Goal: Transaction & Acquisition: Purchase product/service

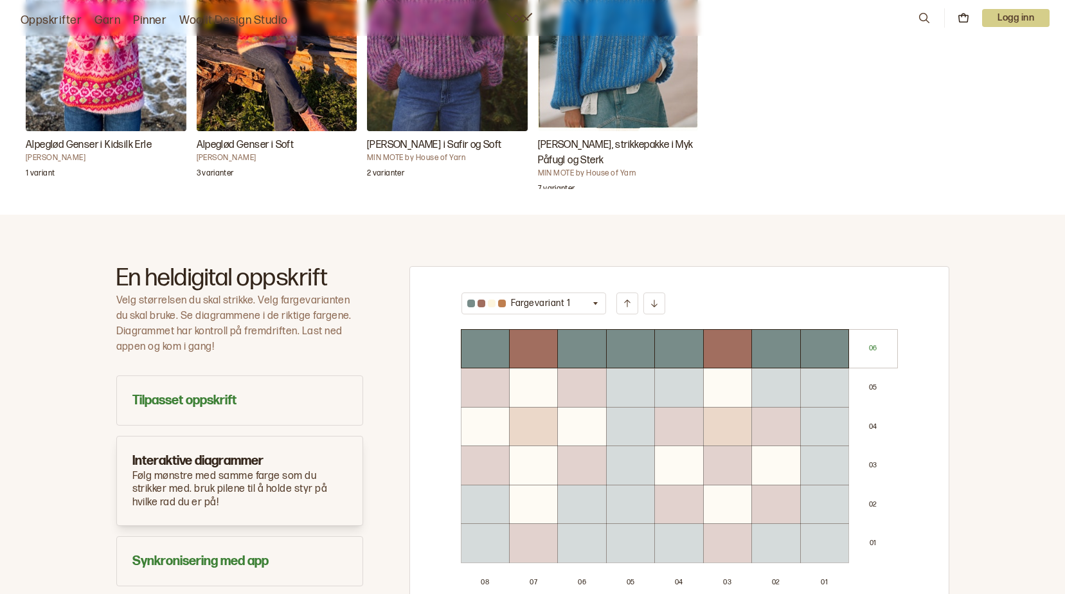
scroll to position [257, 0]
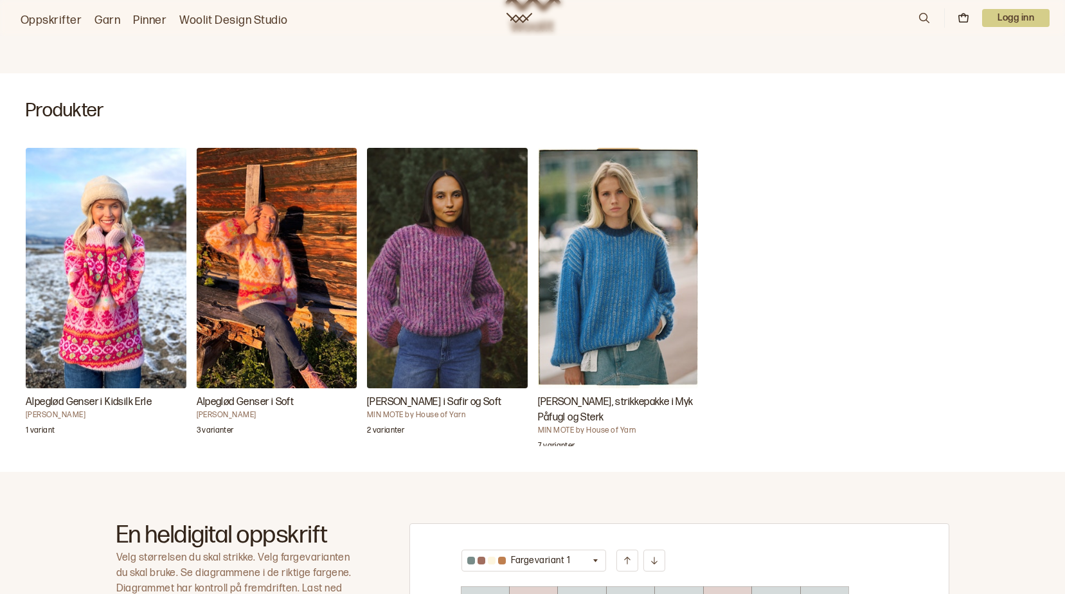
click at [455, 287] on img "Toni-Genseren i Safir og Soft" at bounding box center [447, 268] width 161 height 240
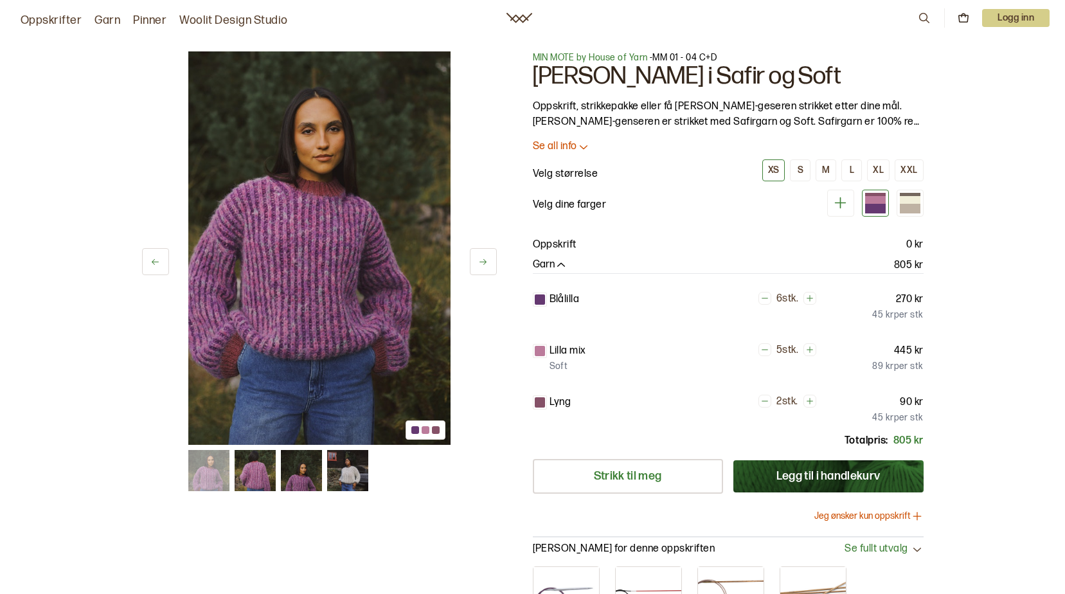
click at [483, 265] on icon at bounding box center [483, 262] width 10 height 10
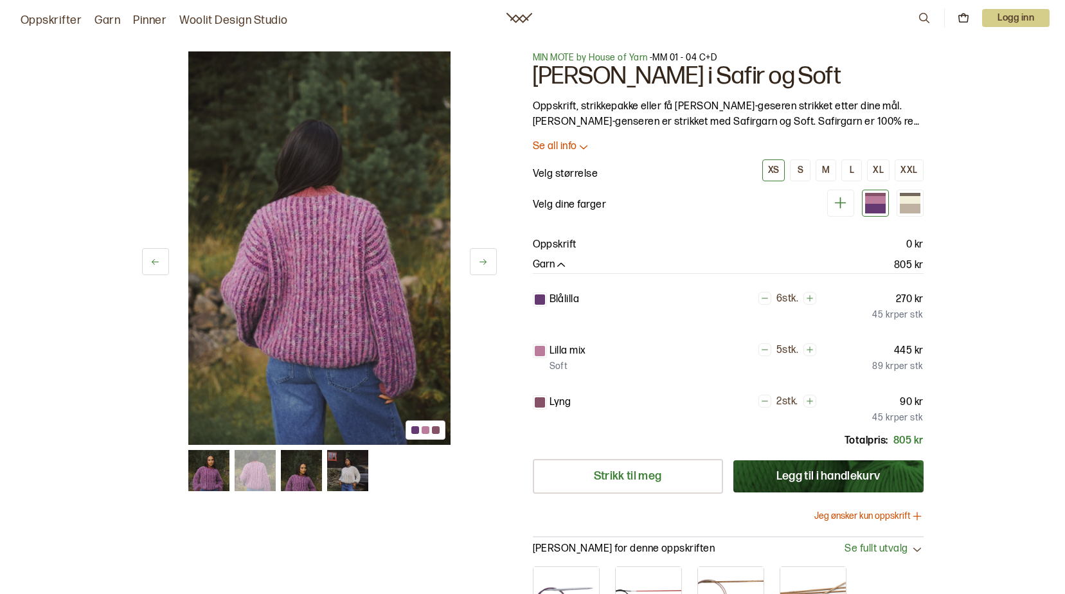
click at [483, 265] on icon at bounding box center [483, 262] width 10 height 10
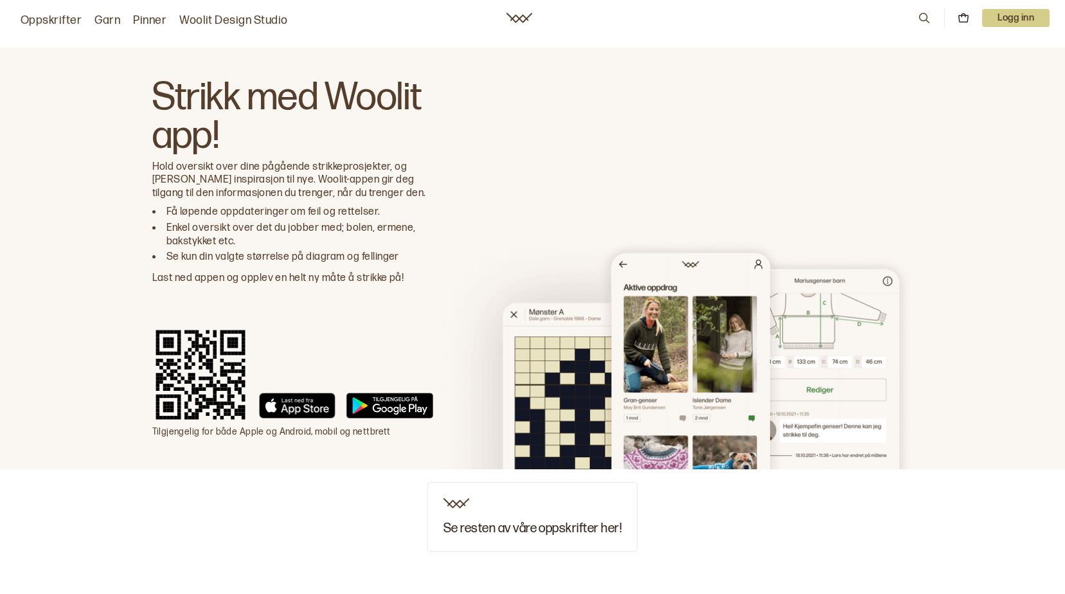
scroll to position [1163, 0]
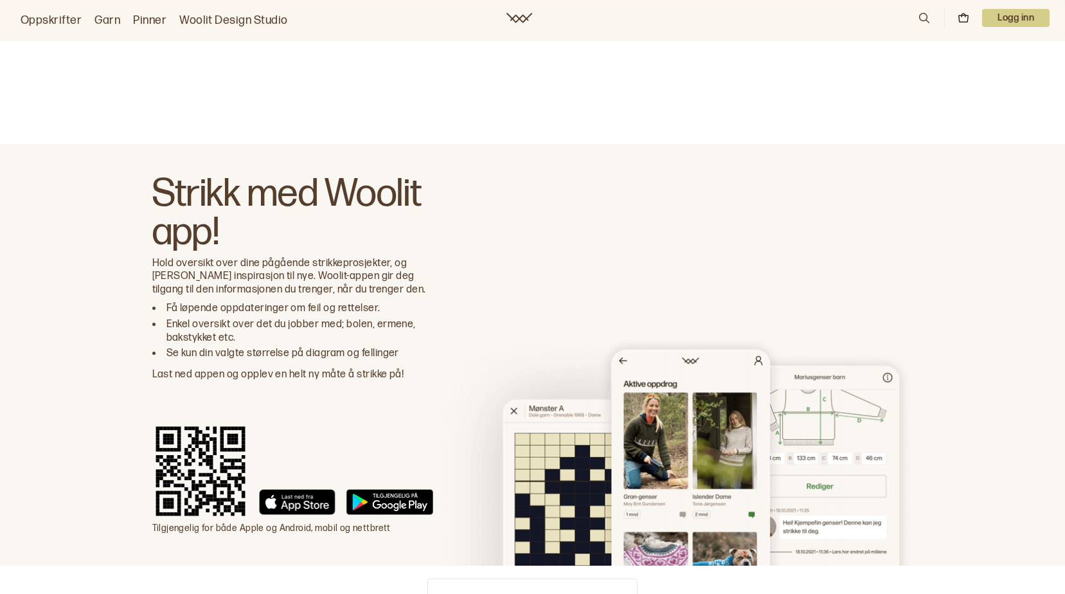
click at [55, 19] on link "Oppskrifter" at bounding box center [51, 21] width 61 height 18
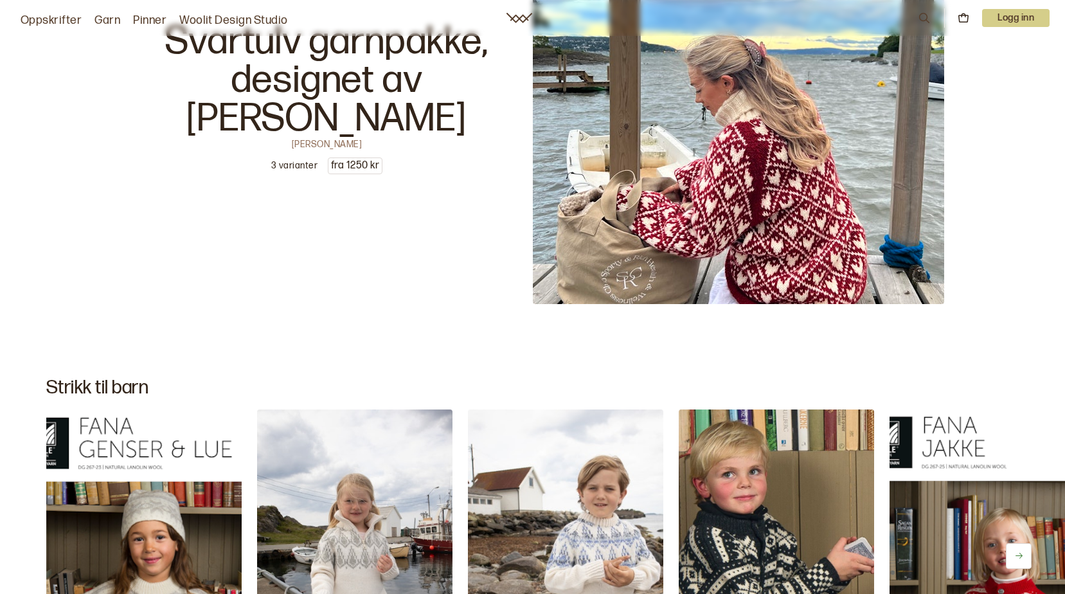
scroll to position [14015, 0]
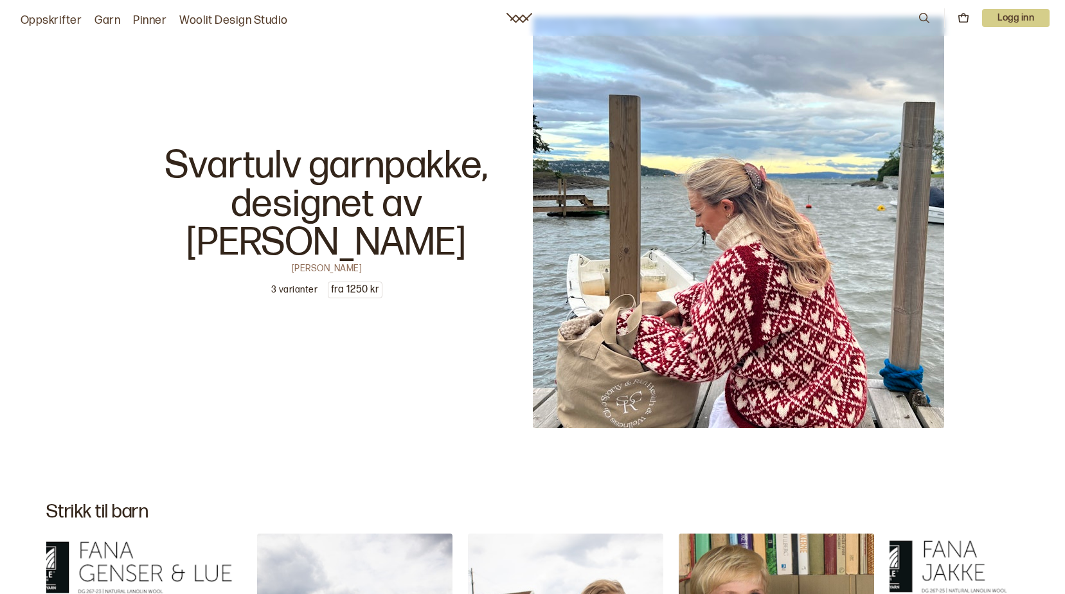
click at [301, 289] on p "3 varianter" at bounding box center [294, 290] width 46 height 13
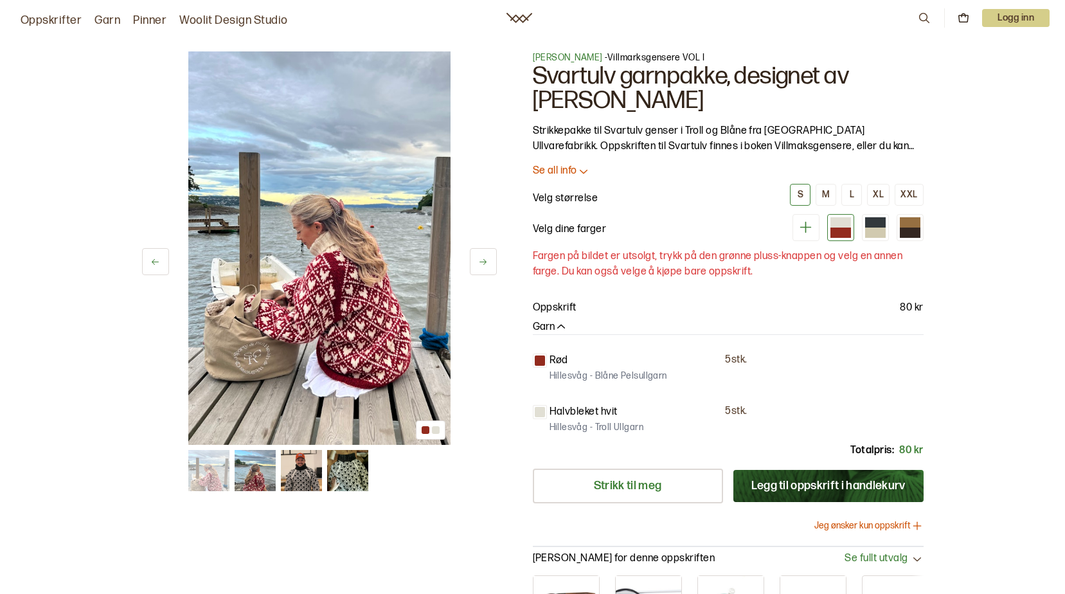
click at [485, 260] on icon at bounding box center [483, 262] width 7 height 6
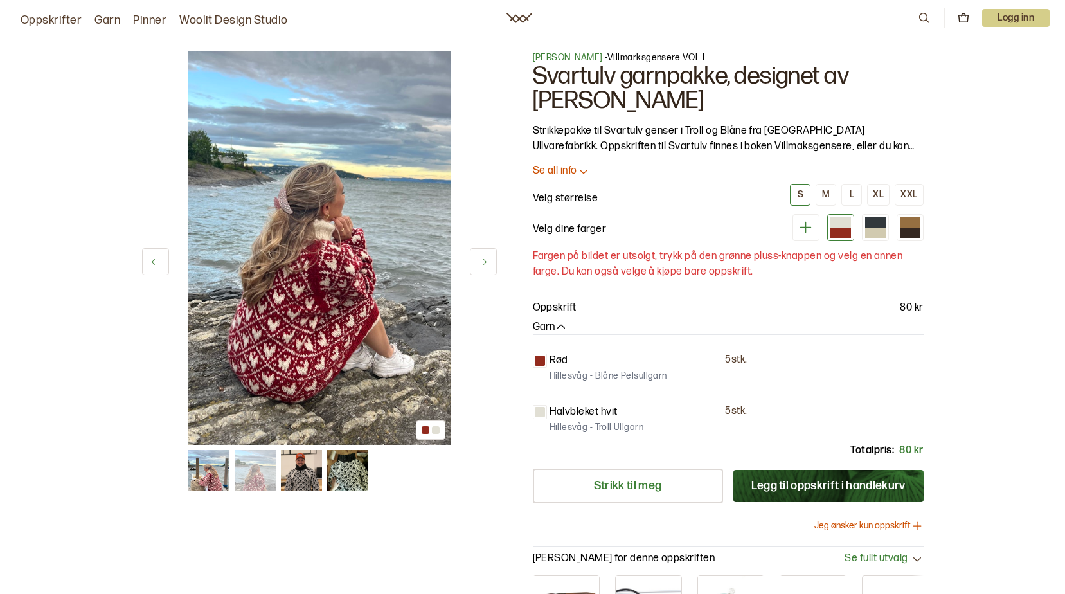
click at [485, 260] on icon at bounding box center [483, 262] width 7 height 6
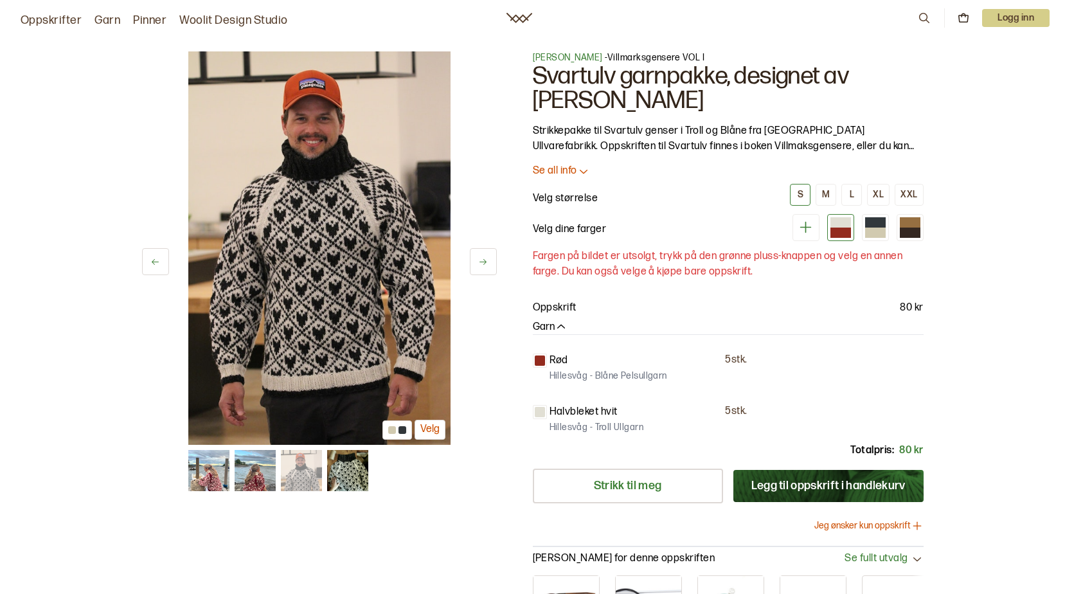
click at [485, 260] on icon at bounding box center [483, 262] width 7 height 6
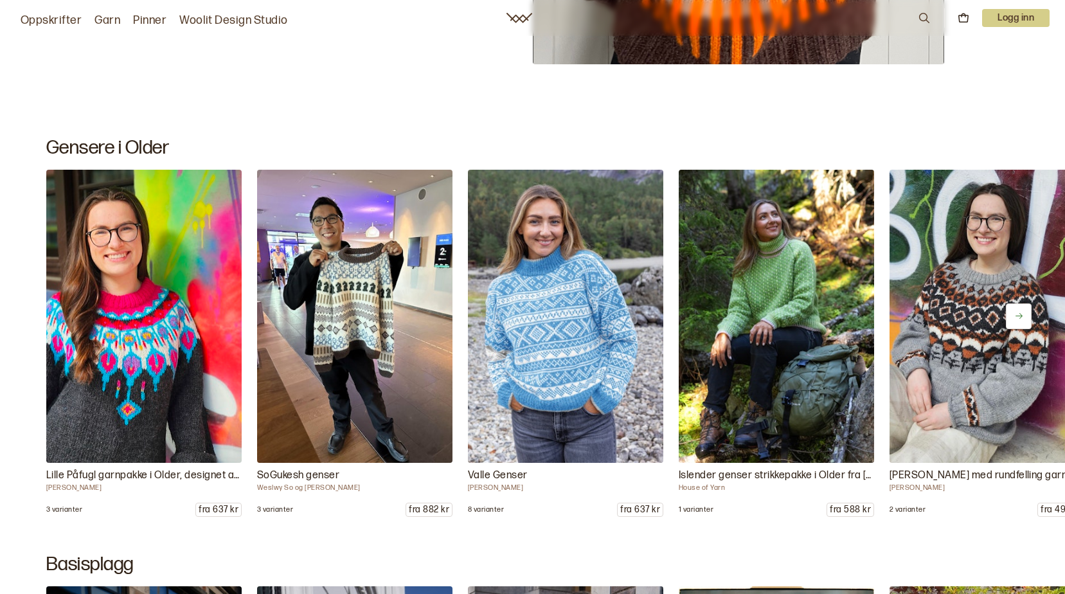
scroll to position [5850, 0]
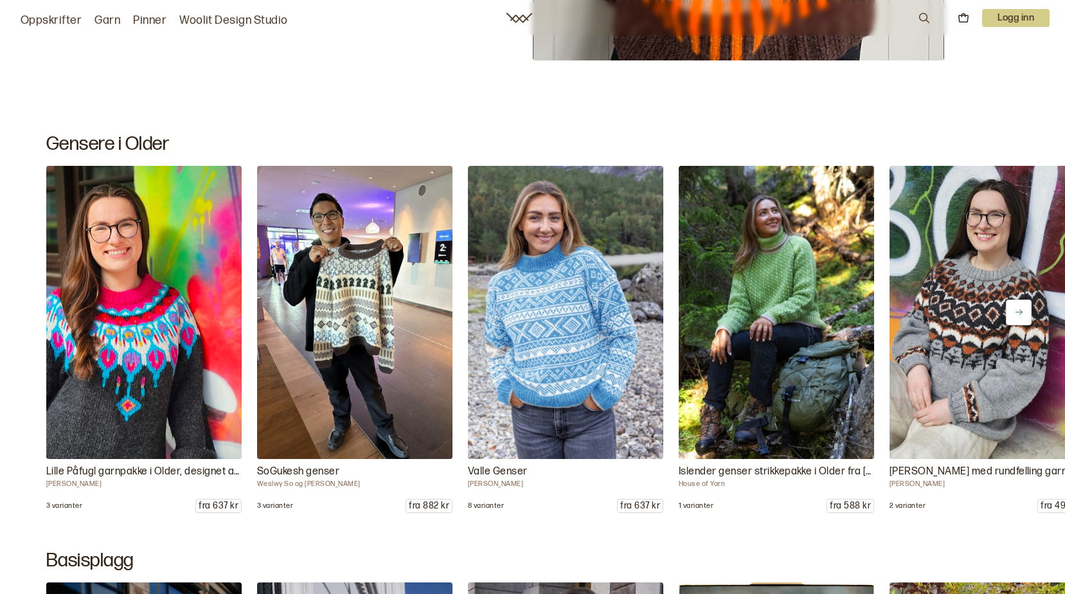
click at [1019, 310] on icon at bounding box center [1019, 312] width 10 height 10
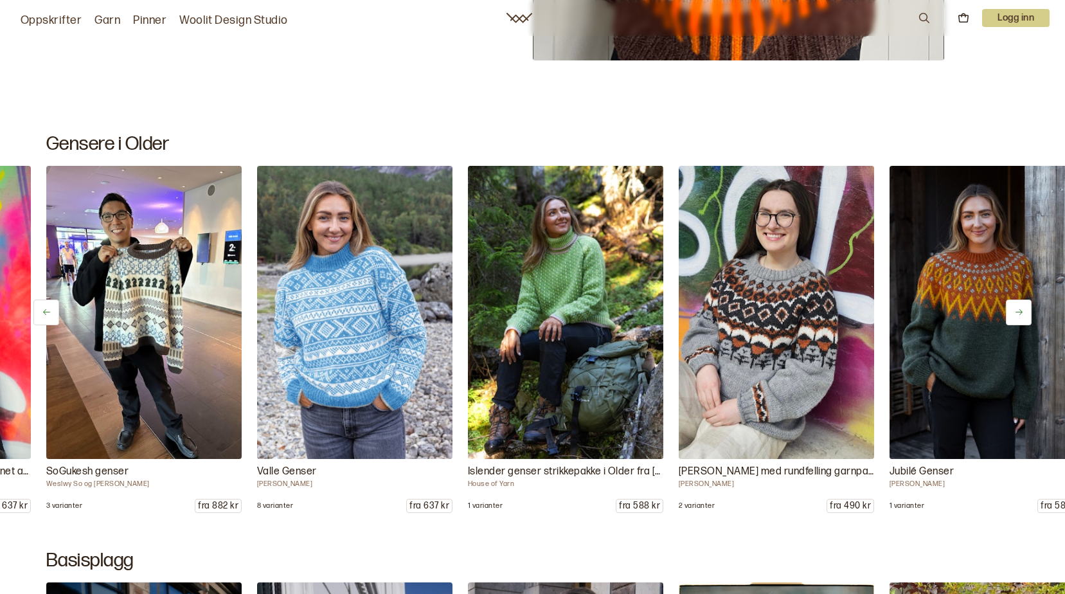
click at [1019, 310] on icon at bounding box center [1019, 312] width 10 height 10
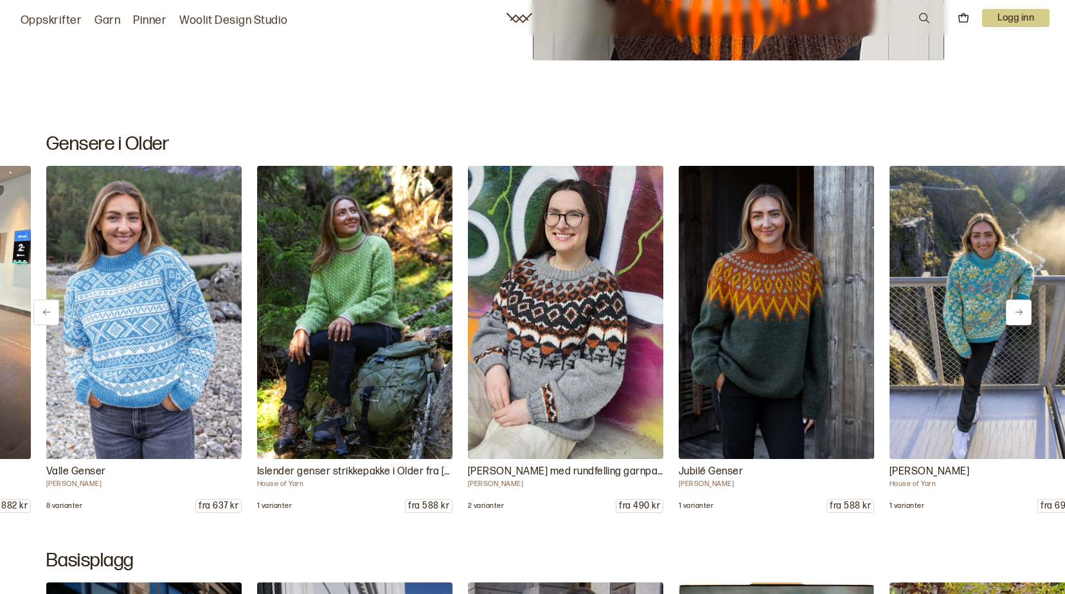
click at [1019, 310] on icon at bounding box center [1019, 312] width 10 height 10
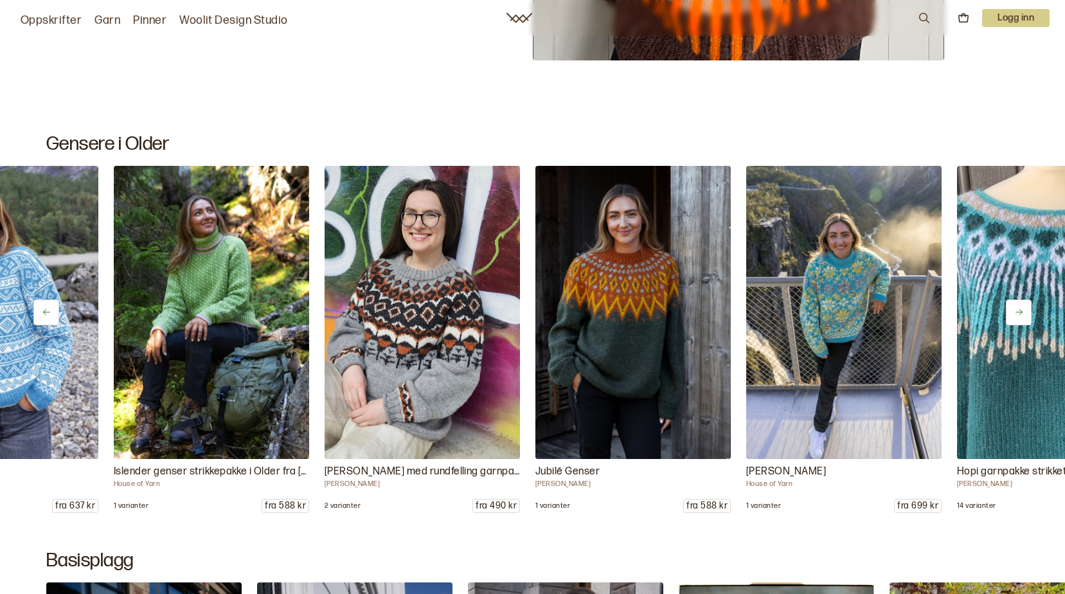
scroll to position [0, 633]
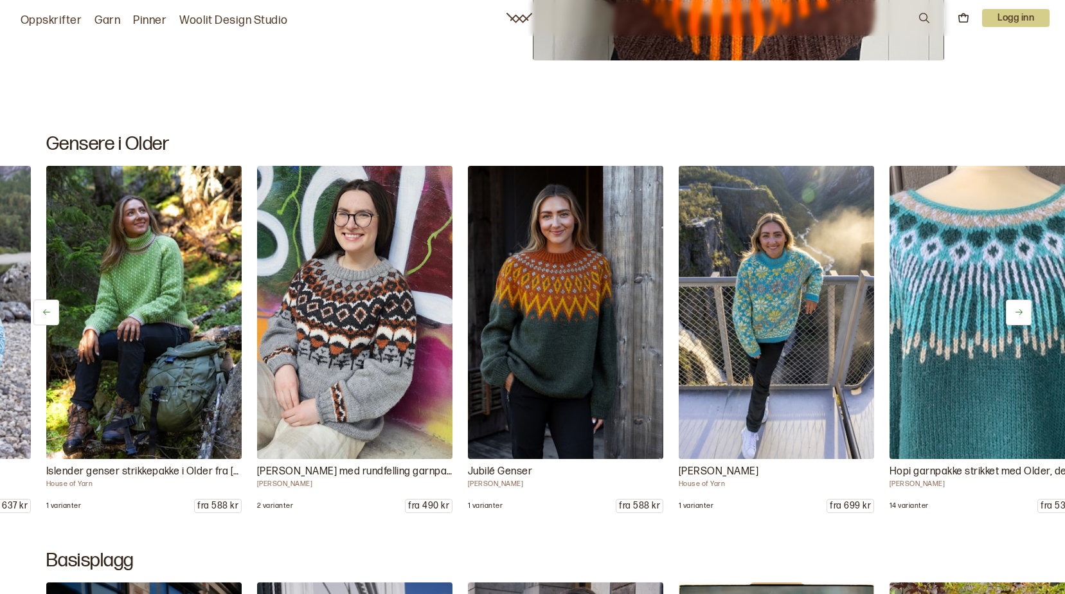
click at [1022, 314] on icon at bounding box center [1019, 312] width 10 height 10
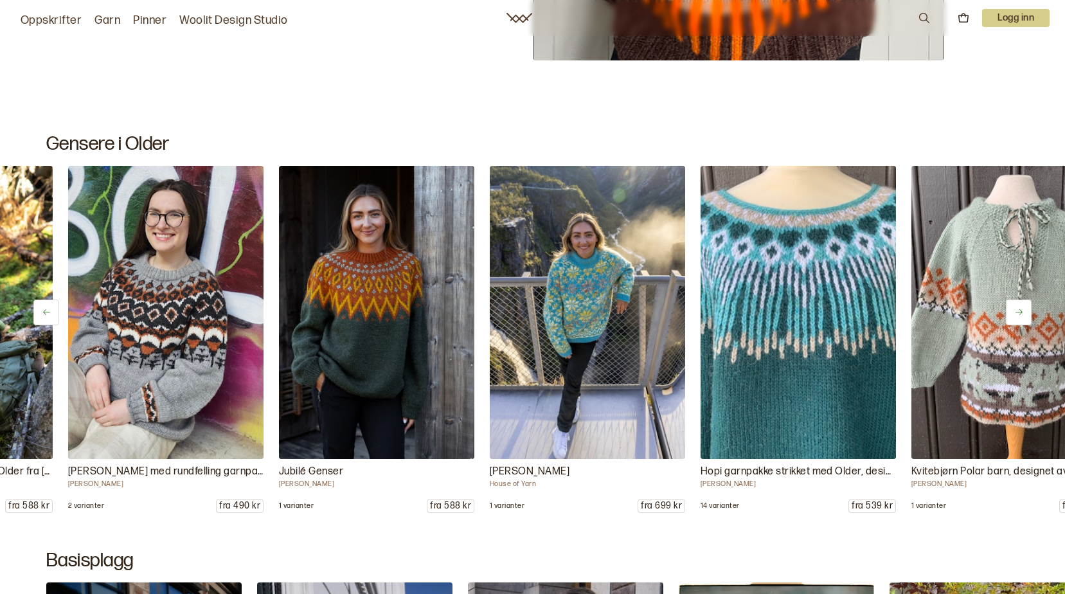
scroll to position [0, 843]
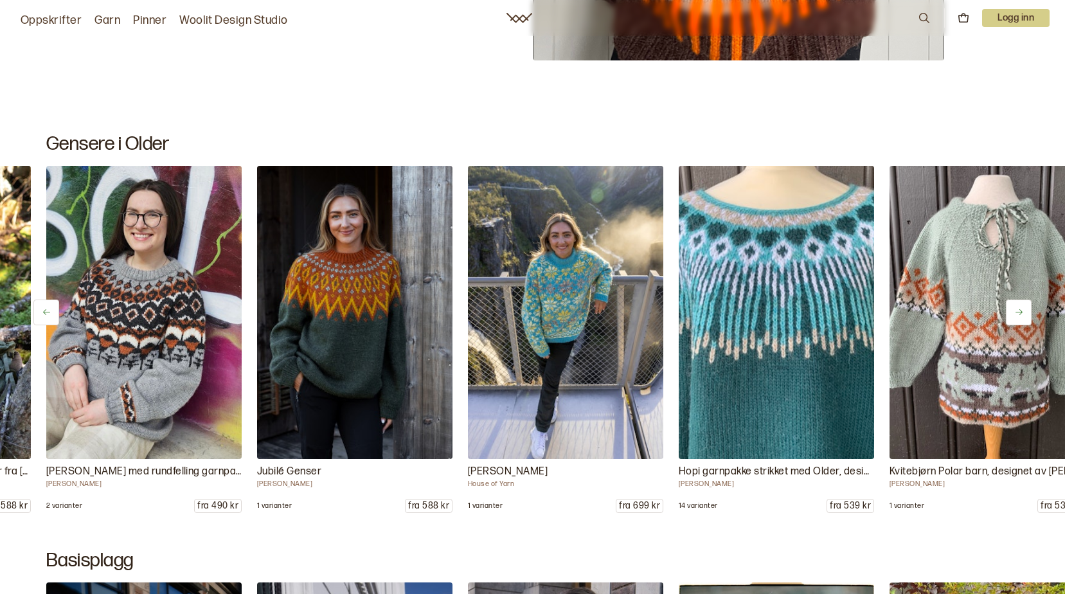
click at [1022, 314] on icon at bounding box center [1019, 312] width 10 height 10
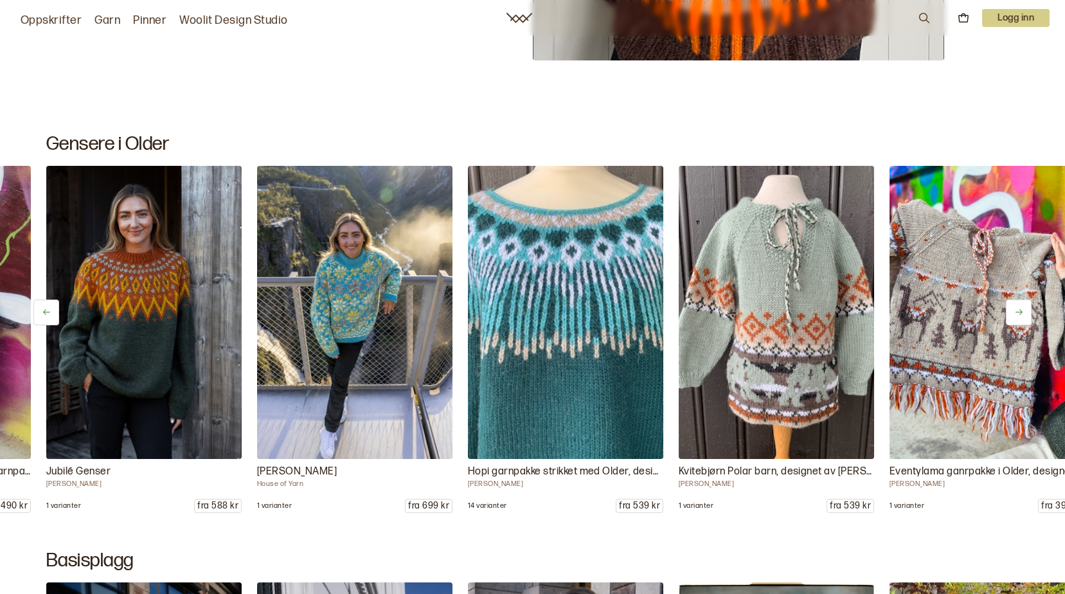
click at [1022, 314] on icon at bounding box center [1019, 312] width 10 height 10
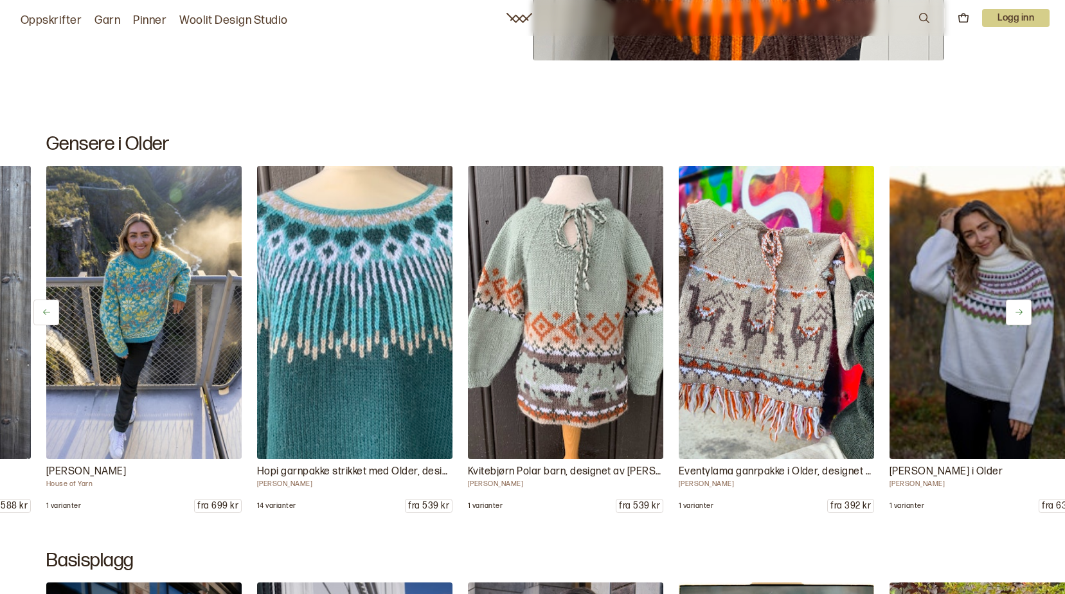
click at [1022, 314] on icon at bounding box center [1019, 312] width 10 height 10
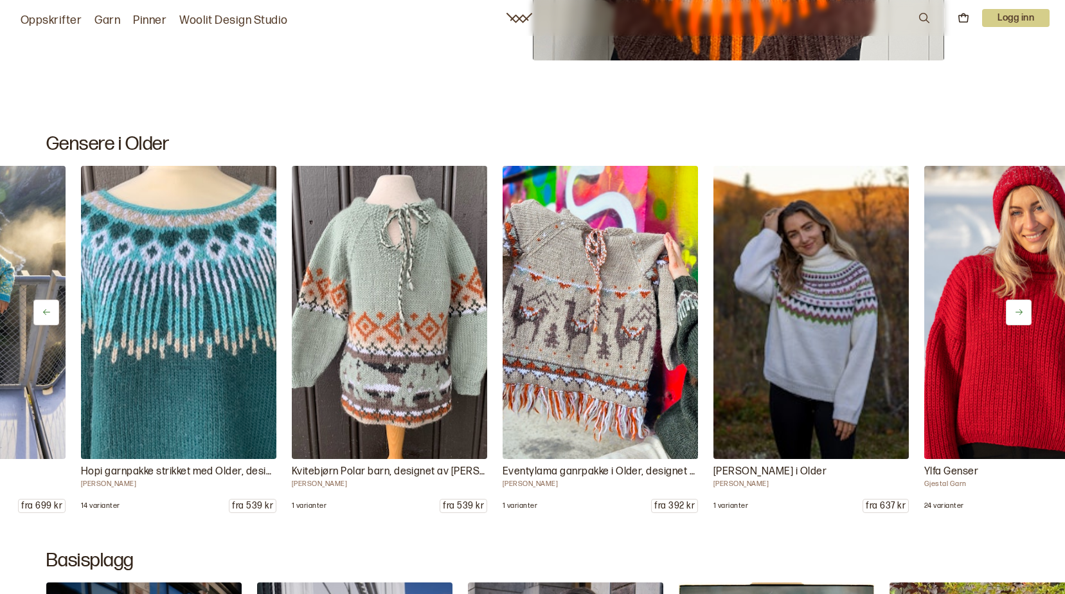
scroll to position [0, 1476]
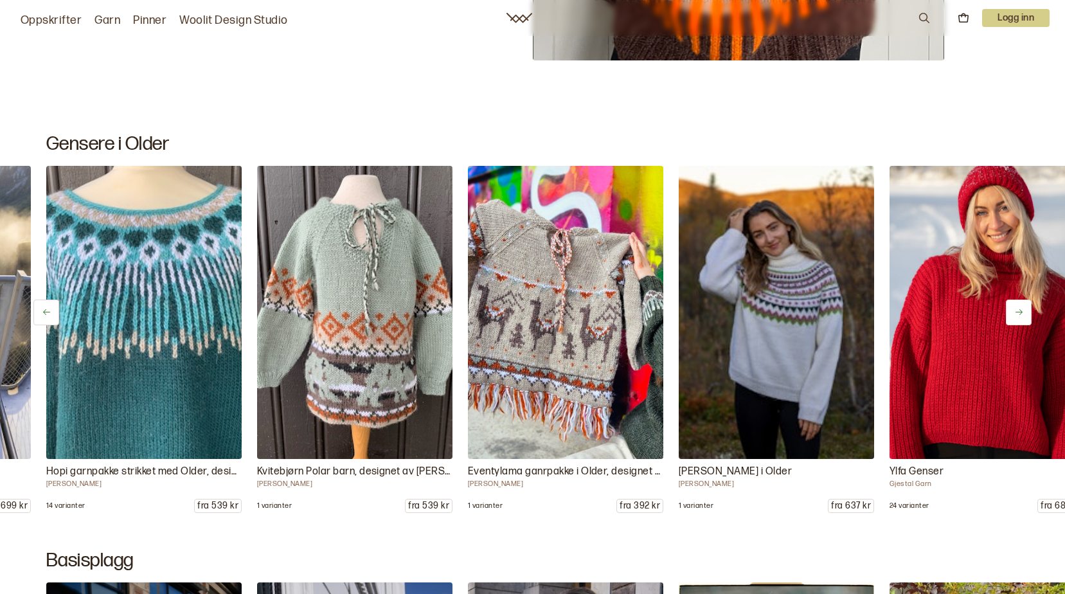
click at [1022, 314] on icon at bounding box center [1019, 312] width 10 height 10
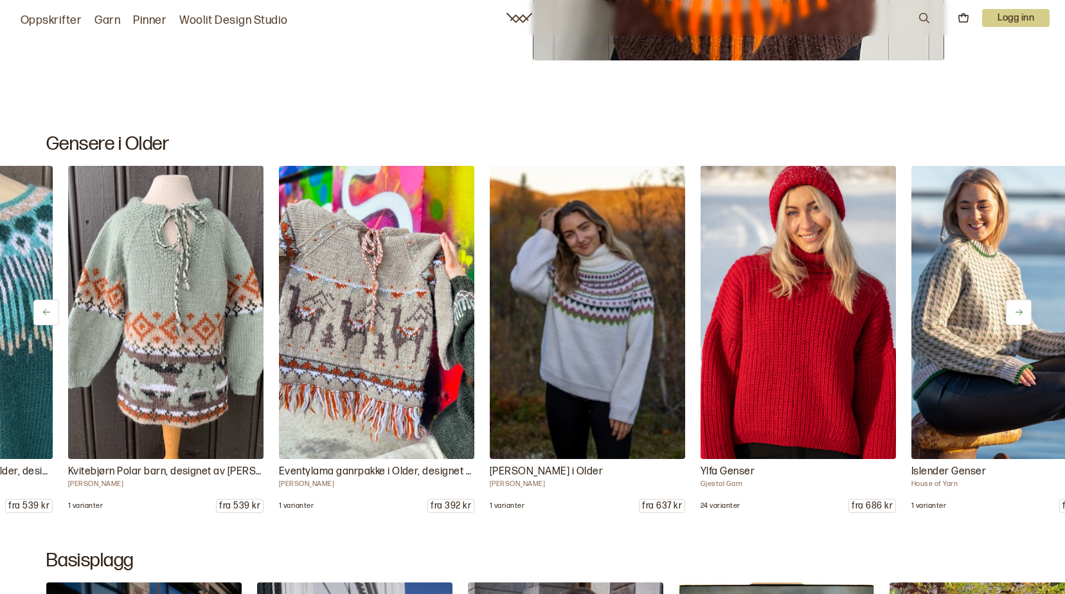
scroll to position [0, 1687]
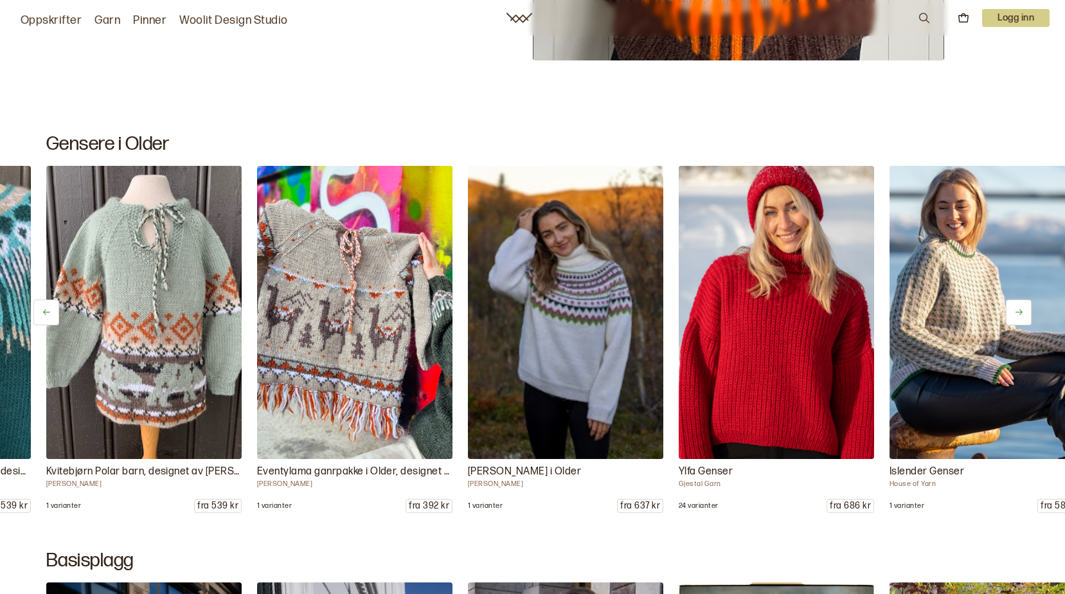
click at [1022, 314] on icon at bounding box center [1019, 312] width 10 height 10
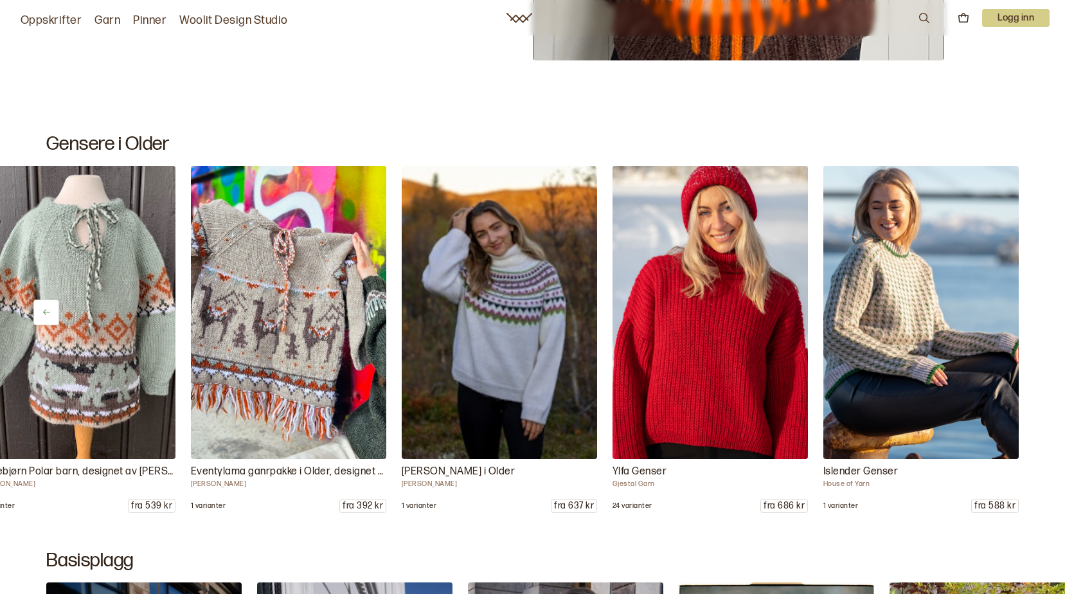
click at [1022, 314] on div "Lille Påfugl garnpakke i Older, designet av [PERSON_NAME] 3 varianter fra 637 k…" at bounding box center [532, 339] width 1065 height 347
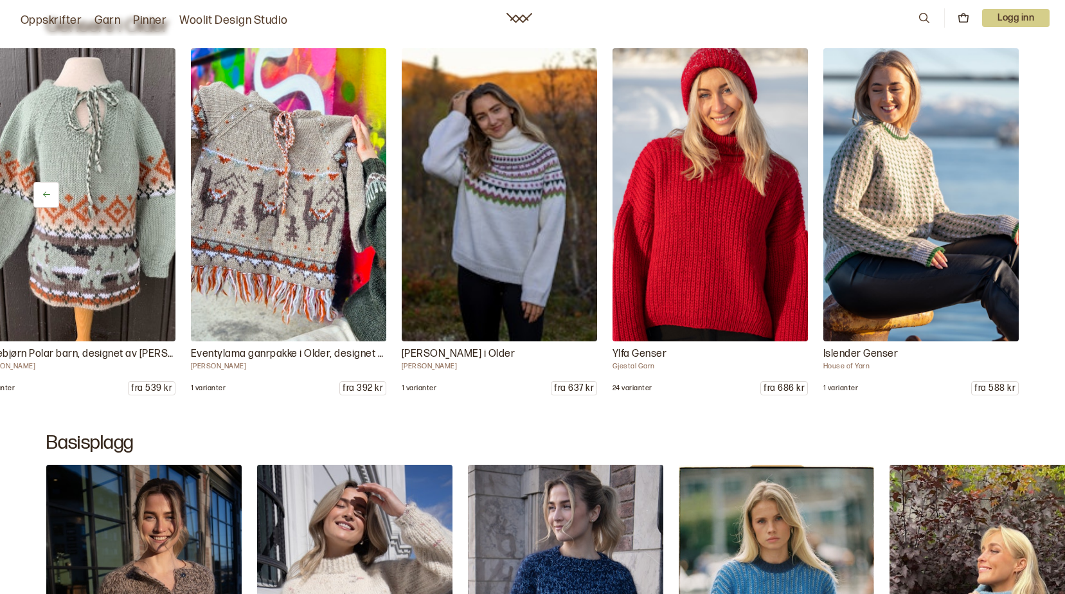
scroll to position [6236, 0]
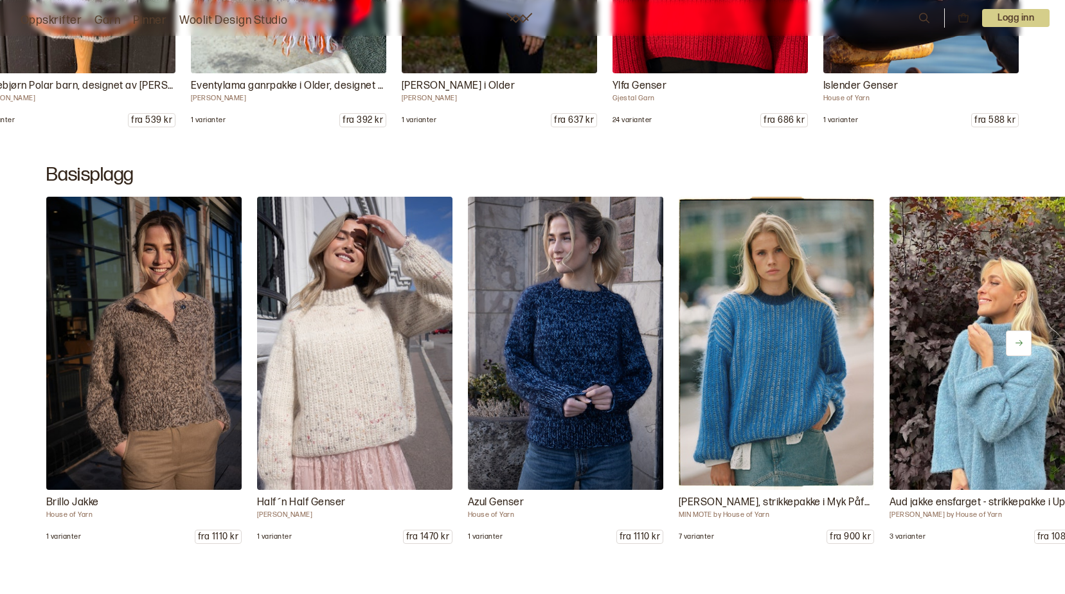
click at [1016, 343] on icon at bounding box center [1019, 343] width 7 height 6
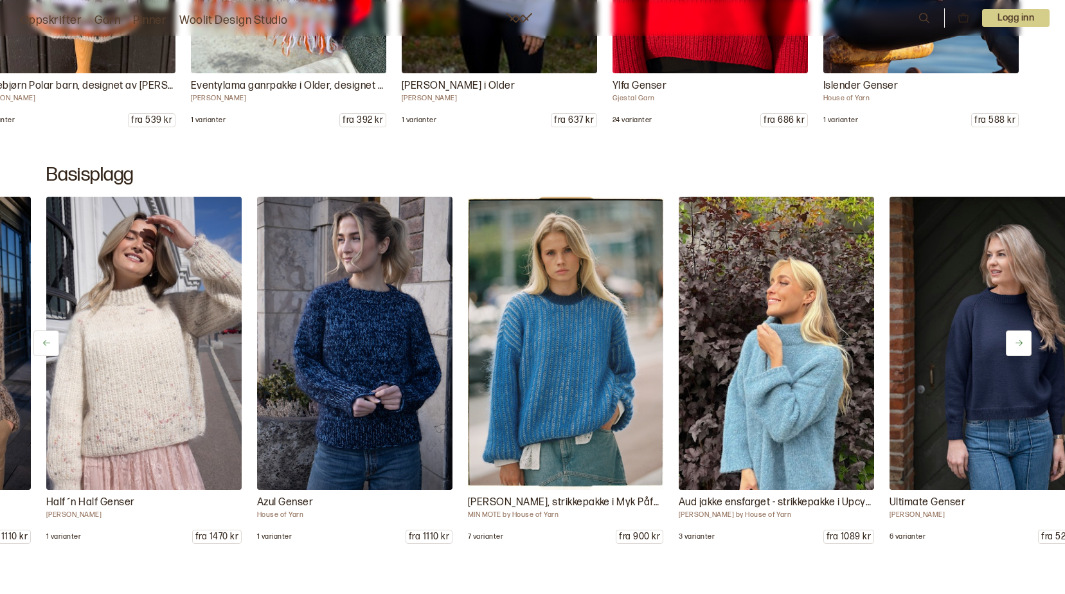
click at [1016, 343] on icon at bounding box center [1019, 343] width 7 height 6
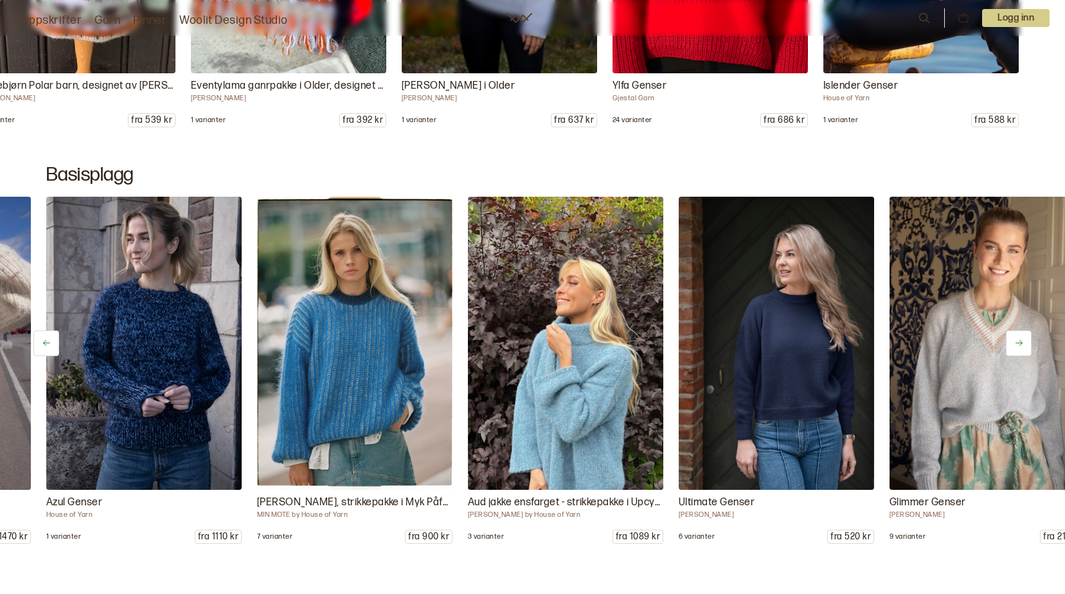
click at [1016, 343] on icon at bounding box center [1019, 343] width 7 height 6
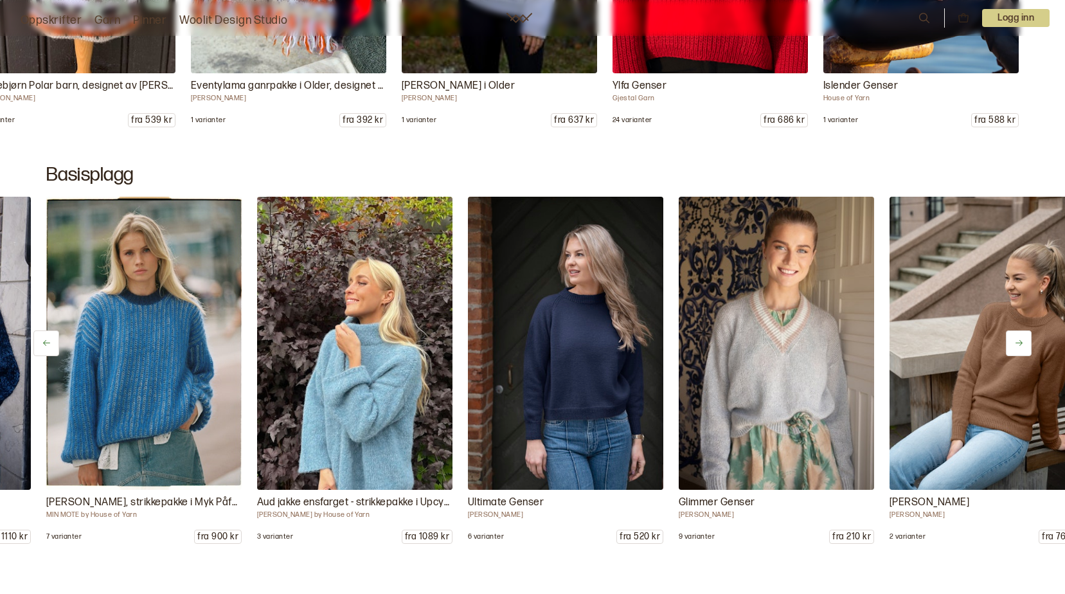
click at [1016, 343] on icon at bounding box center [1019, 343] width 7 height 6
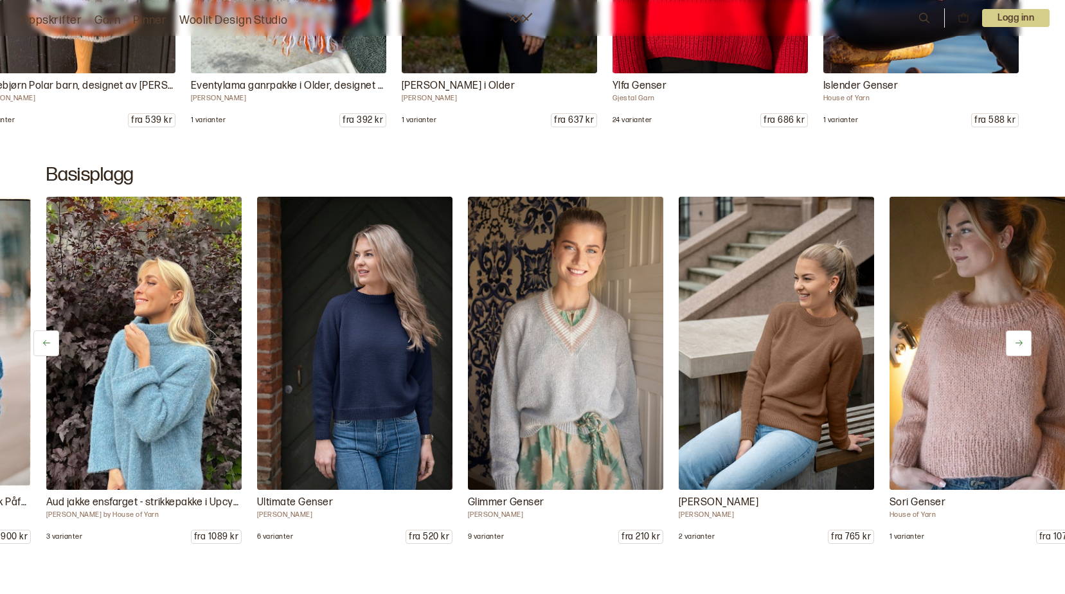
click at [1016, 343] on icon at bounding box center [1019, 343] width 7 height 6
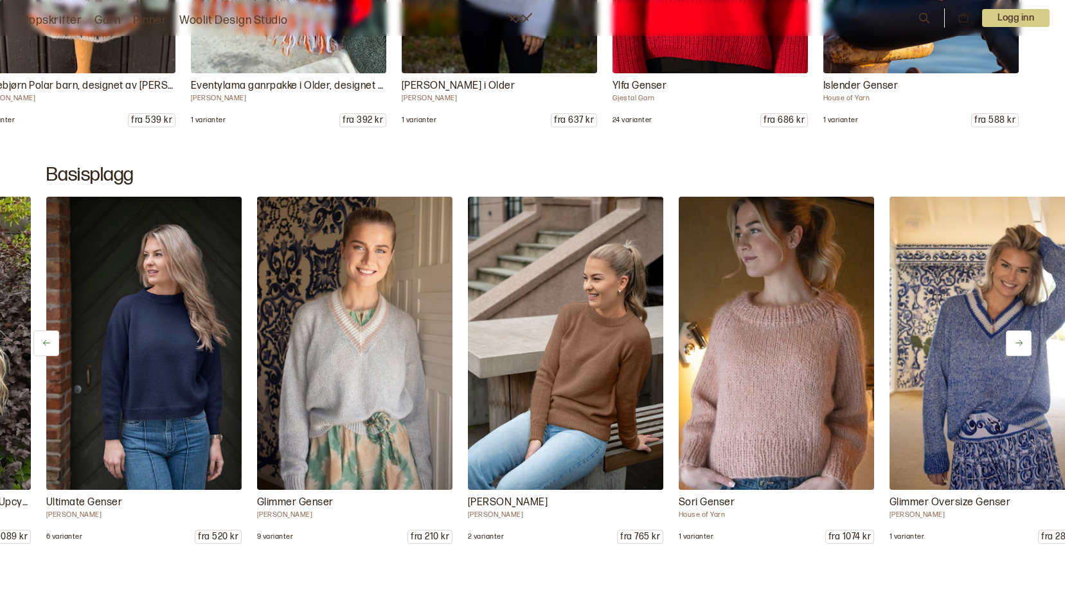
click at [1016, 343] on icon at bounding box center [1019, 343] width 7 height 6
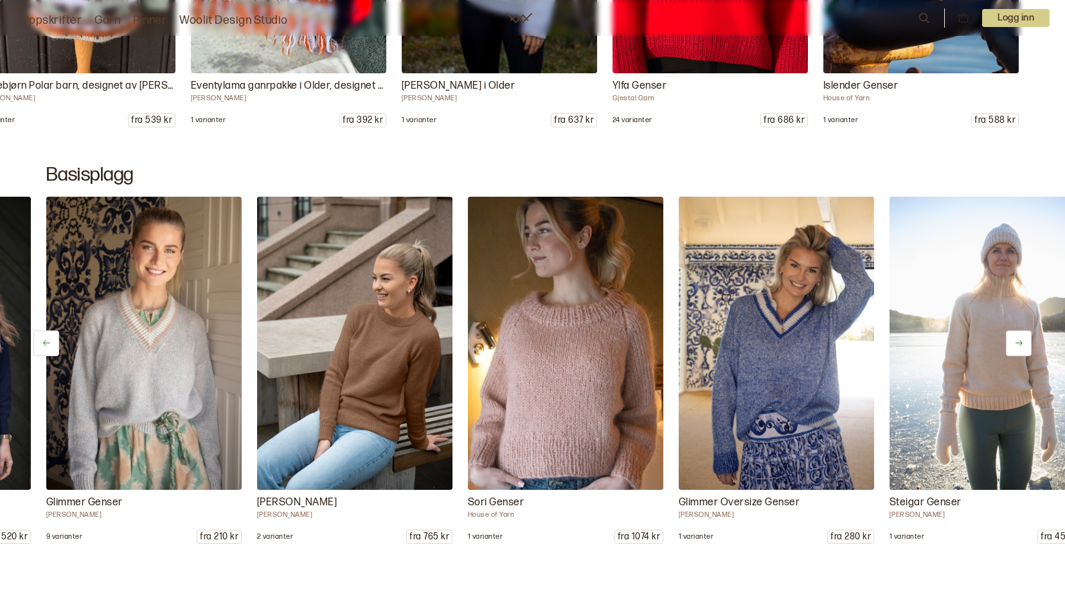
click at [1016, 343] on icon at bounding box center [1019, 343] width 7 height 6
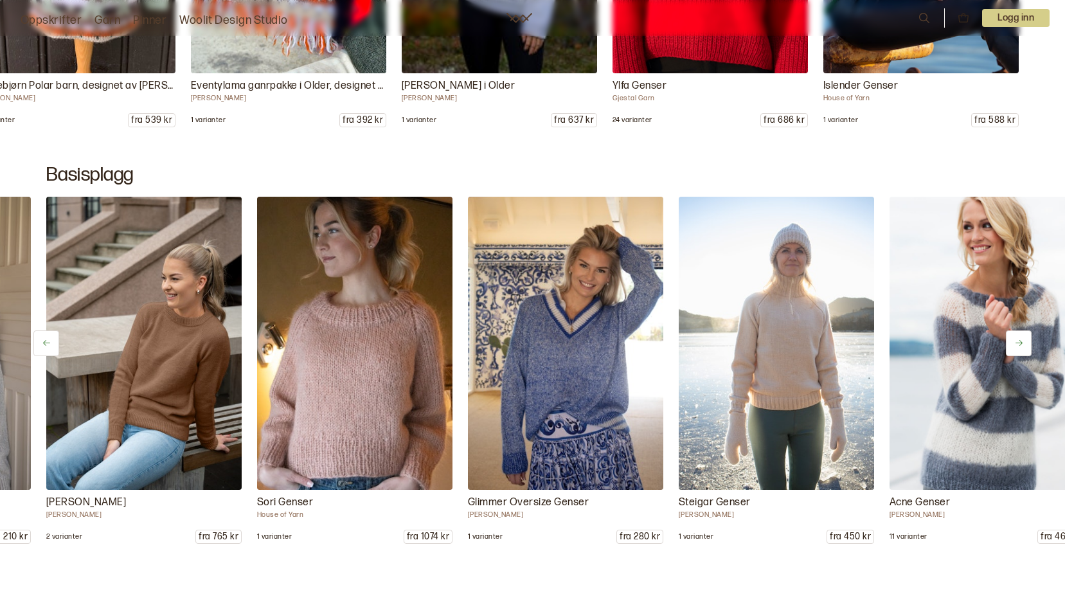
click at [1016, 343] on icon at bounding box center [1019, 343] width 7 height 6
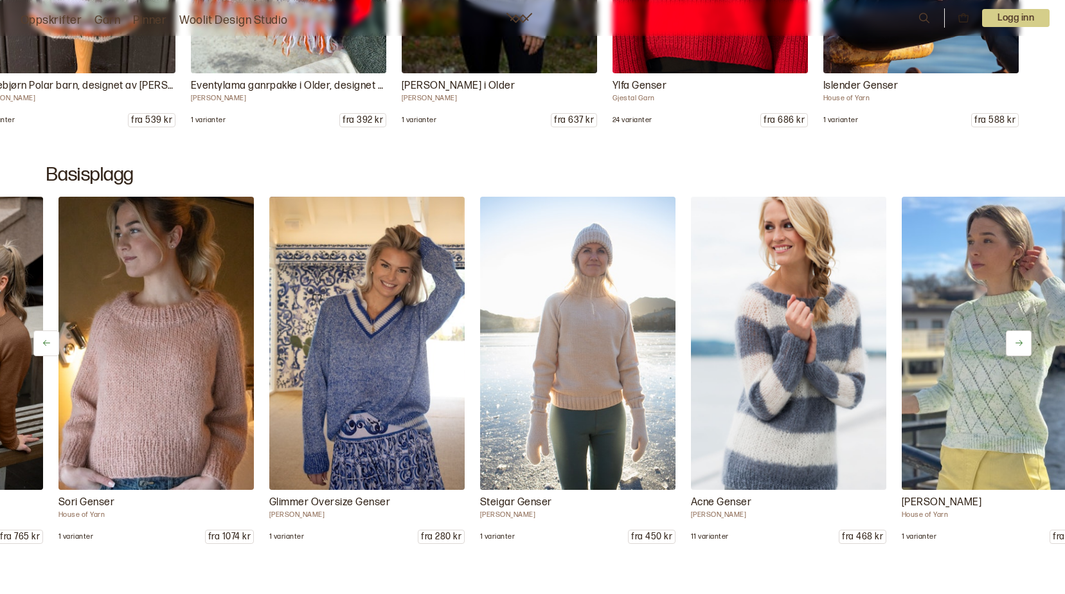
scroll to position [0, 1687]
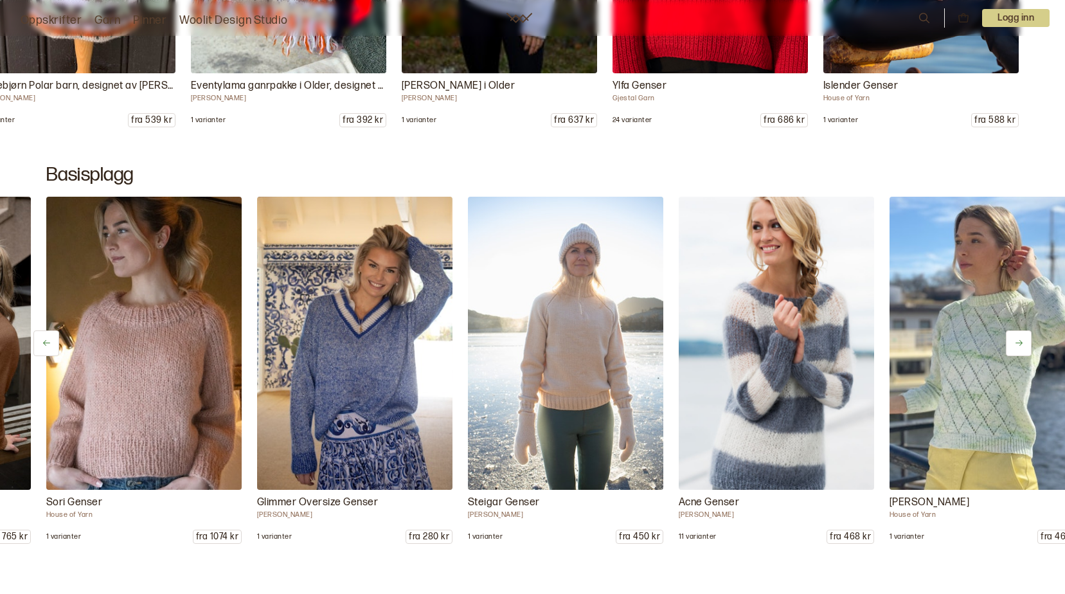
click at [1016, 343] on icon at bounding box center [1019, 343] width 7 height 6
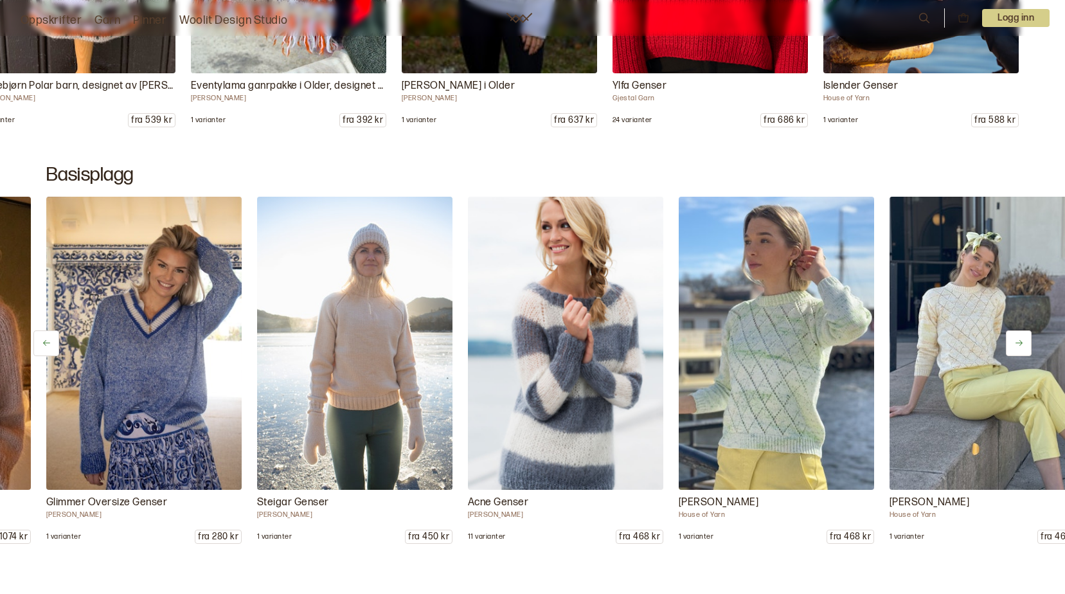
click at [1016, 343] on icon at bounding box center [1019, 343] width 7 height 6
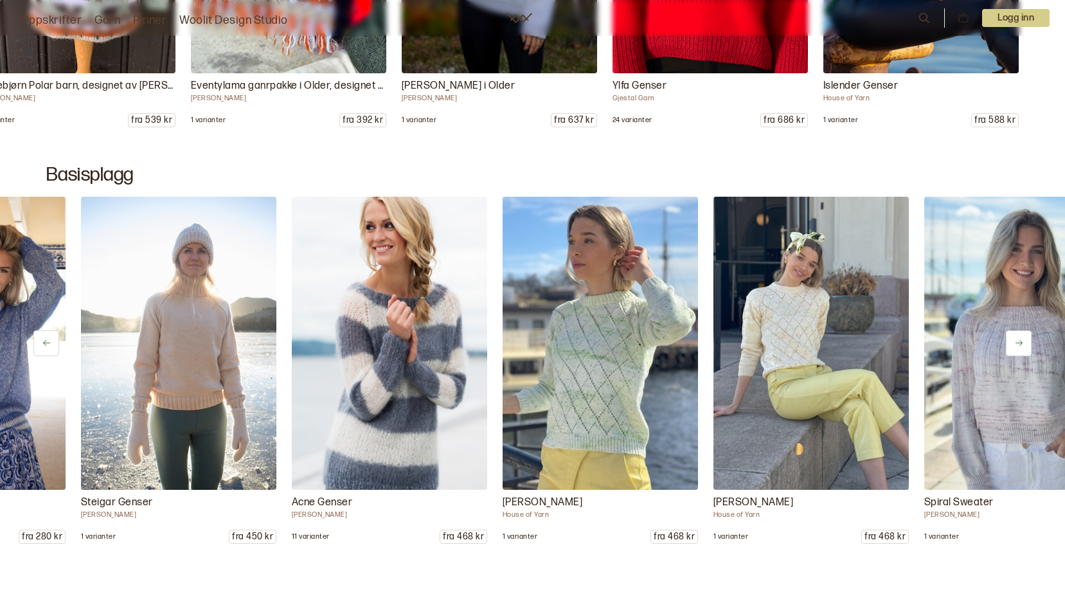
scroll to position [0, 2109]
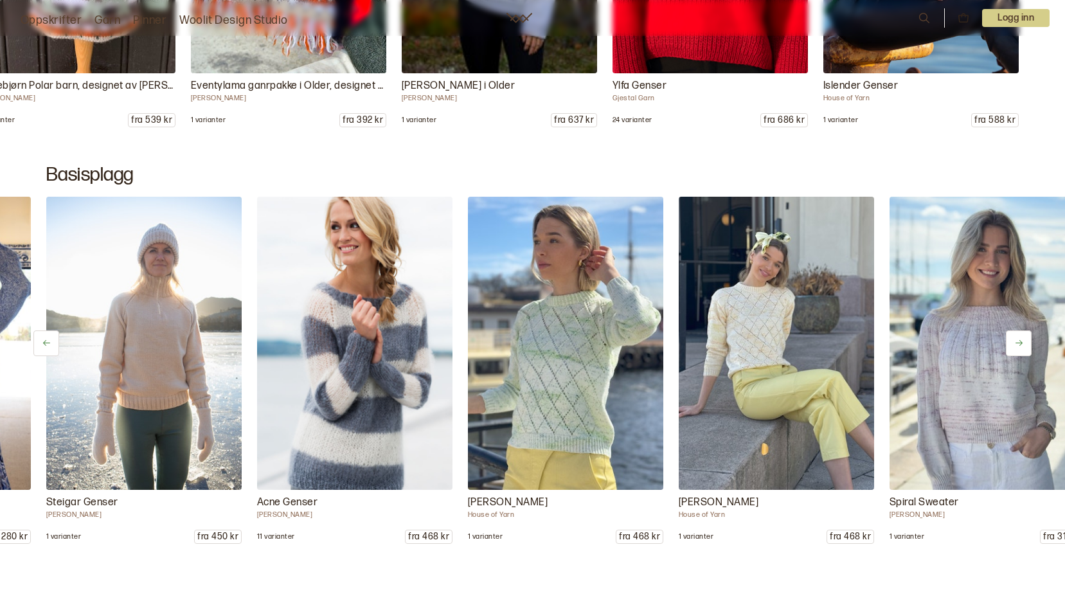
click at [1016, 343] on icon at bounding box center [1019, 343] width 7 height 6
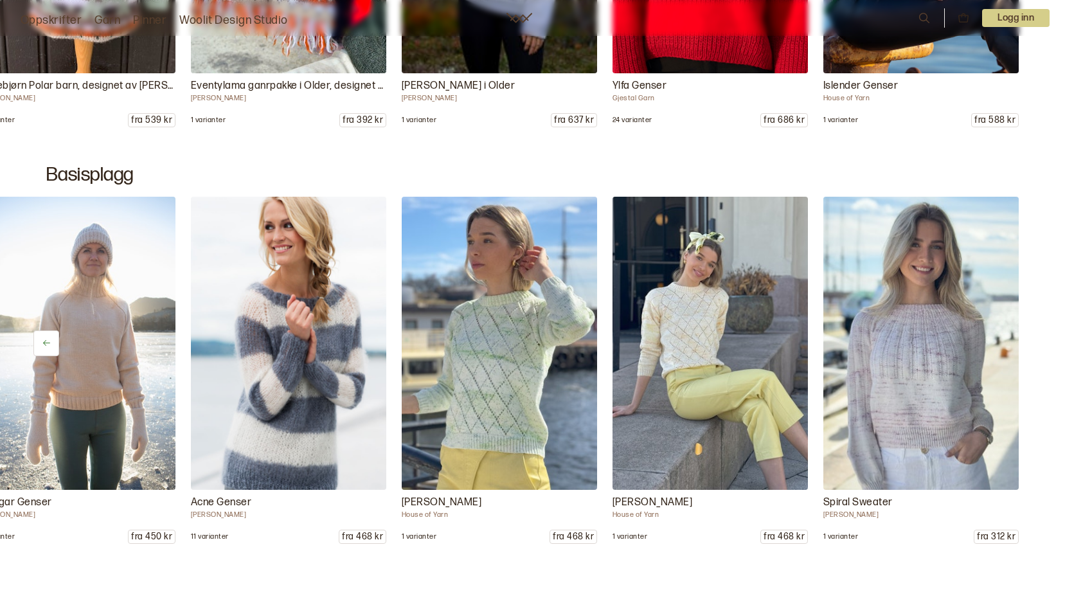
click at [931, 395] on img at bounding box center [920, 343] width 205 height 308
